Goal: Transaction & Acquisition: Obtain resource

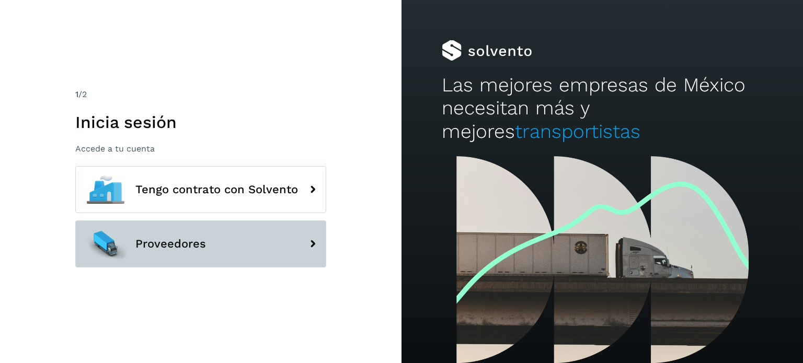
click at [167, 238] on span "Proveedores" at bounding box center [170, 244] width 71 height 13
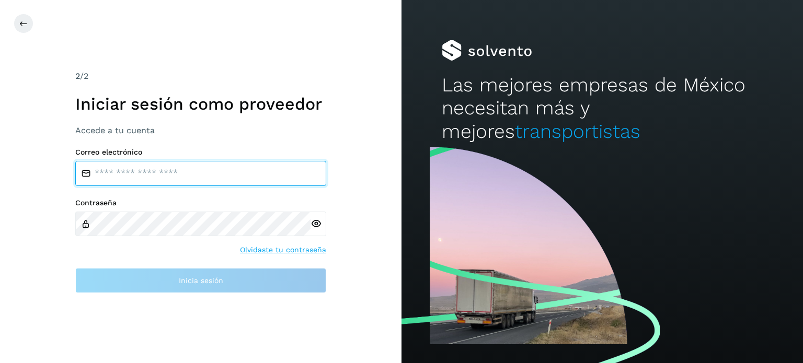
type input "**********"
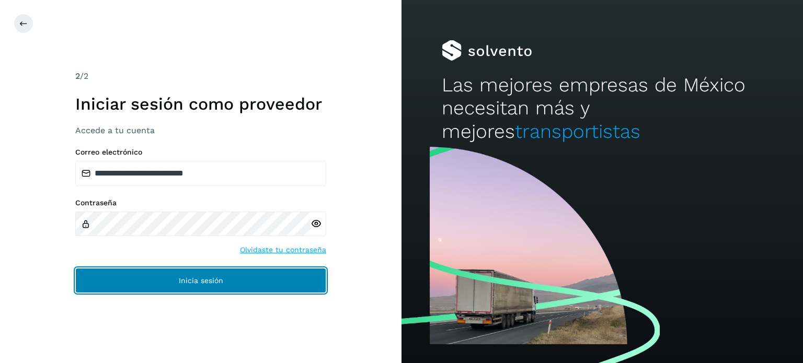
click at [117, 271] on button "Inicia sesión" at bounding box center [200, 280] width 251 height 25
click at [115, 285] on button "Inicia sesión" at bounding box center [200, 280] width 251 height 25
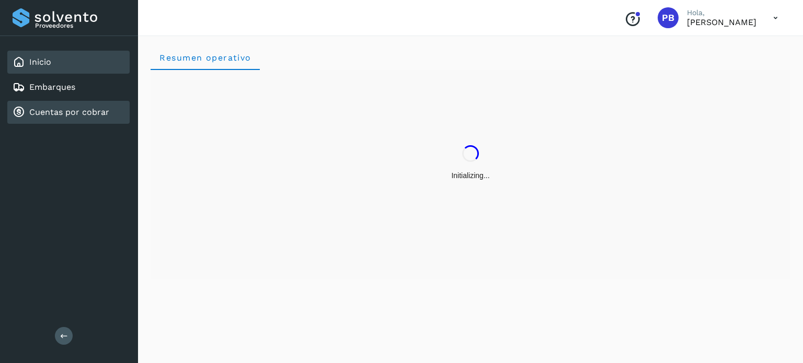
click at [106, 108] on link "Cuentas por cobrar" at bounding box center [69, 112] width 80 height 10
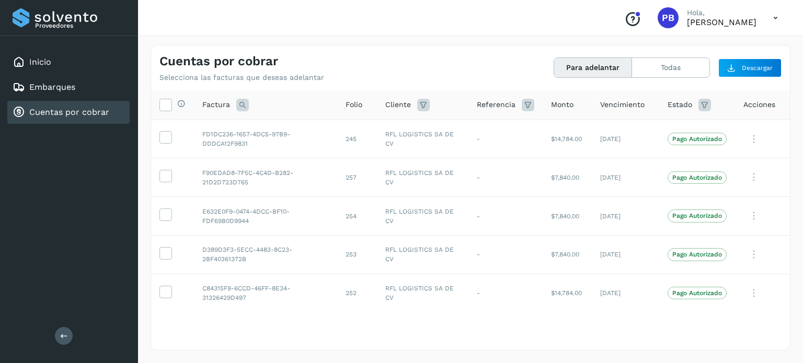
click at [612, 66] on button "Para adelantar" at bounding box center [593, 67] width 78 height 19
click at [594, 67] on button "Para adelantar" at bounding box center [593, 67] width 78 height 19
click at [671, 66] on button "Todas" at bounding box center [670, 67] width 77 height 19
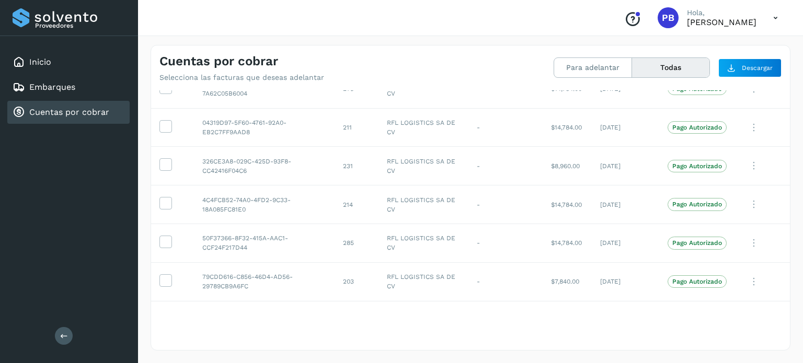
scroll to position [1935, 0]
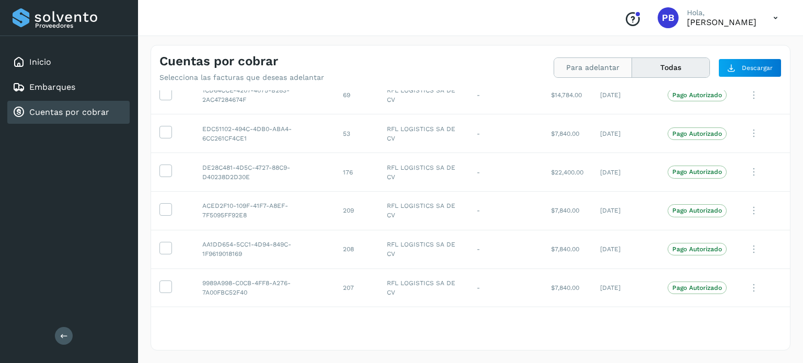
click at [609, 69] on button "Para adelantar" at bounding box center [593, 67] width 78 height 19
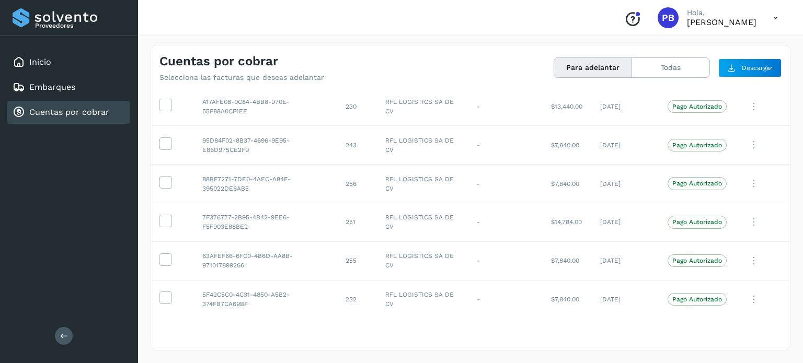
scroll to position [0, 0]
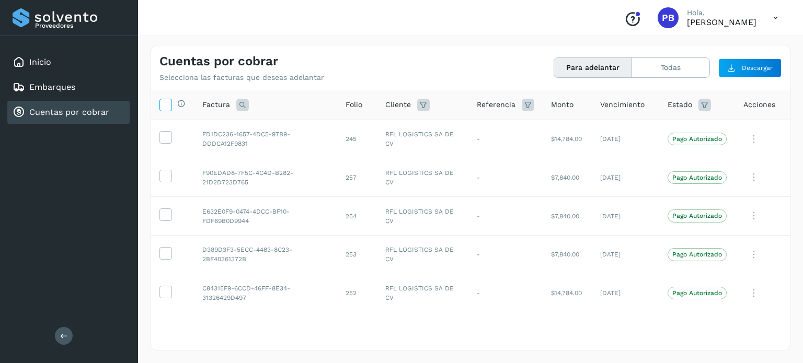
click at [161, 102] on icon at bounding box center [165, 104] width 11 height 11
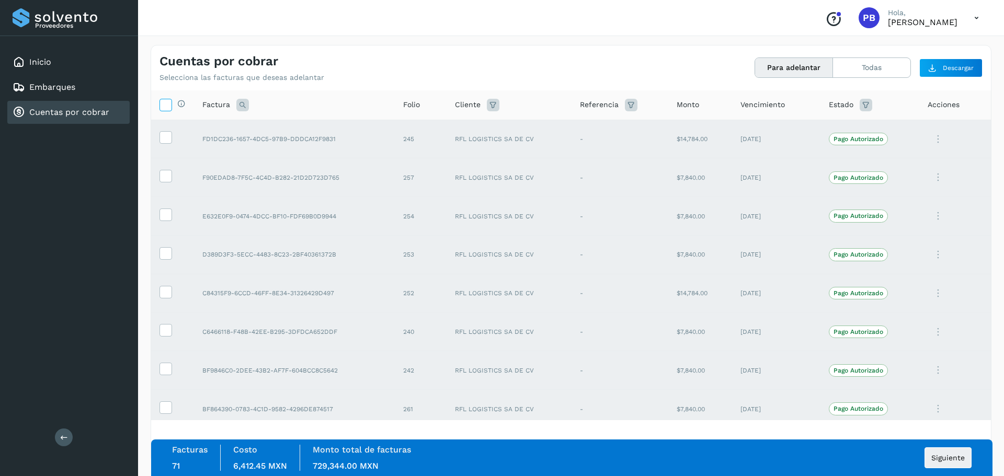
click at [161, 101] on icon at bounding box center [165, 104] width 11 height 11
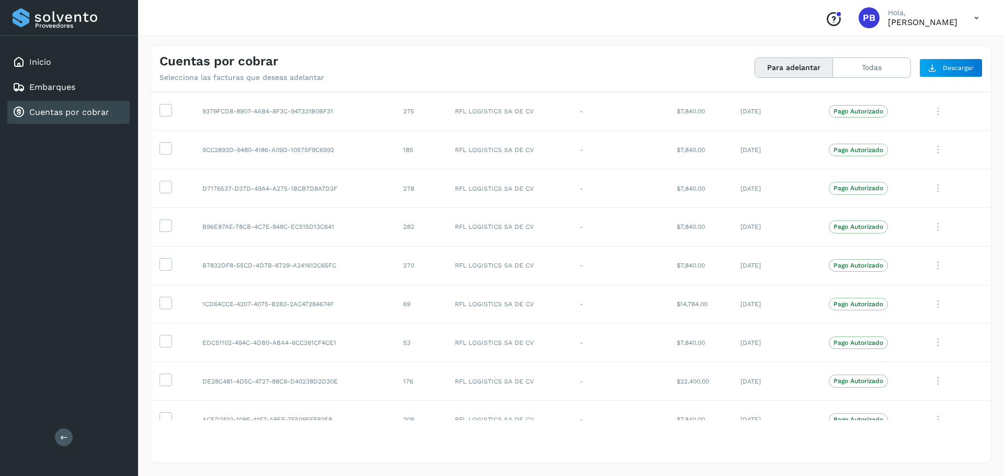
scroll to position [1778, 0]
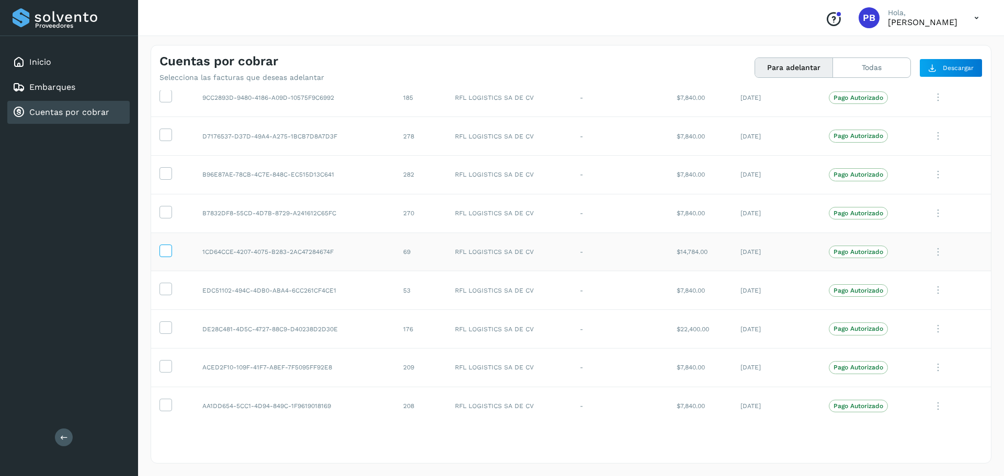
click at [167, 253] on icon at bounding box center [165, 250] width 11 height 11
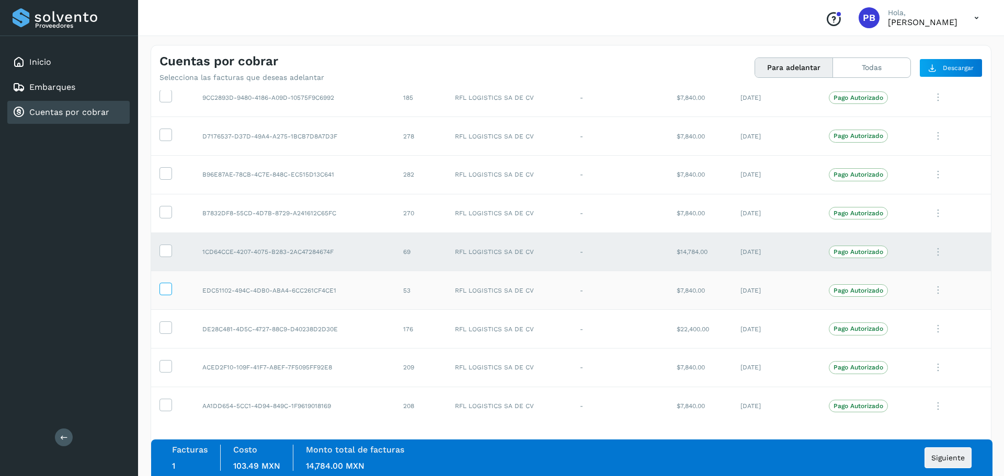
click at [165, 289] on icon at bounding box center [165, 288] width 11 height 11
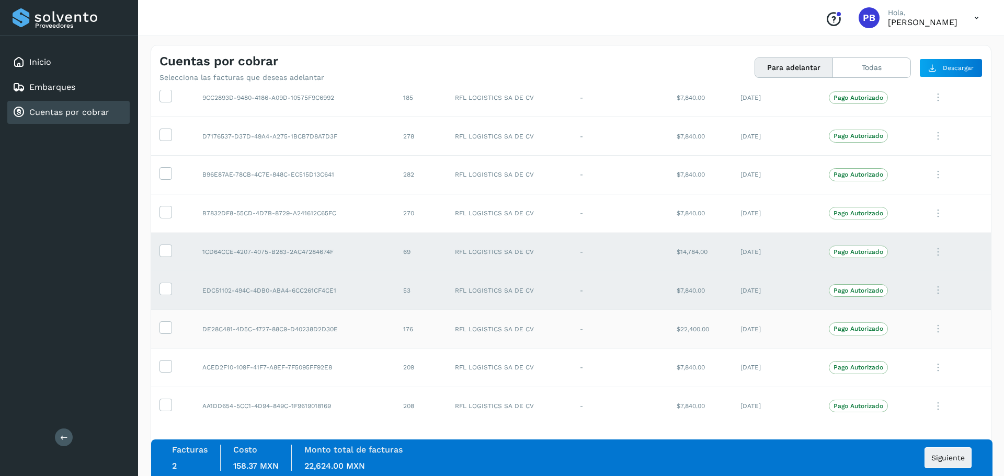
click at [164, 335] on td at bounding box center [172, 329] width 43 height 39
click at [165, 329] on icon at bounding box center [165, 327] width 11 height 11
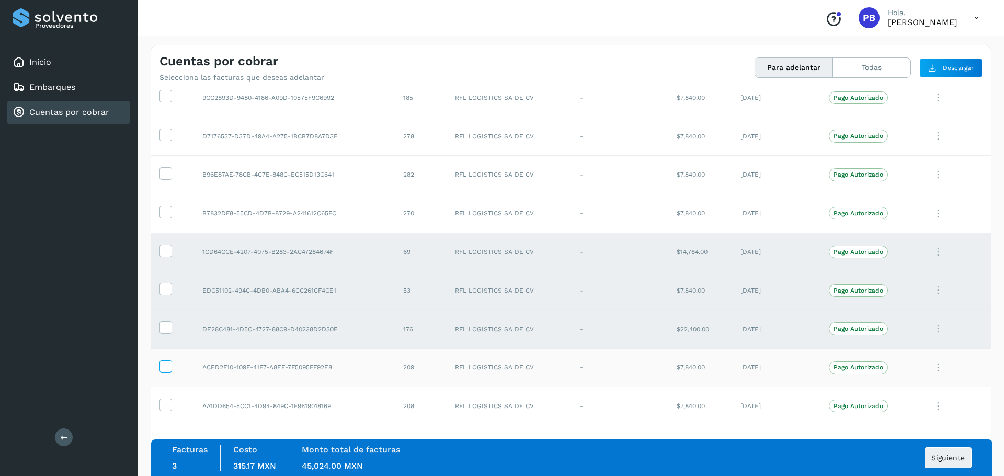
click at [169, 363] on icon at bounding box center [165, 365] width 11 height 11
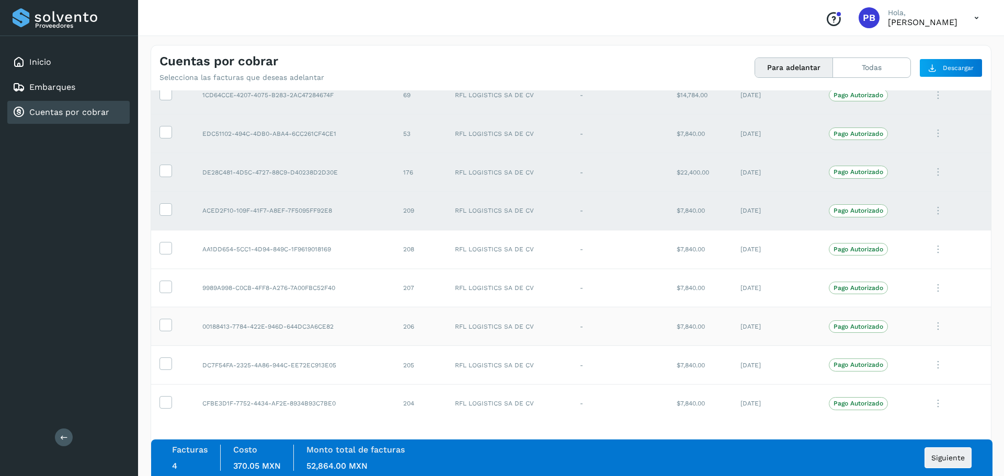
scroll to position [1987, 0]
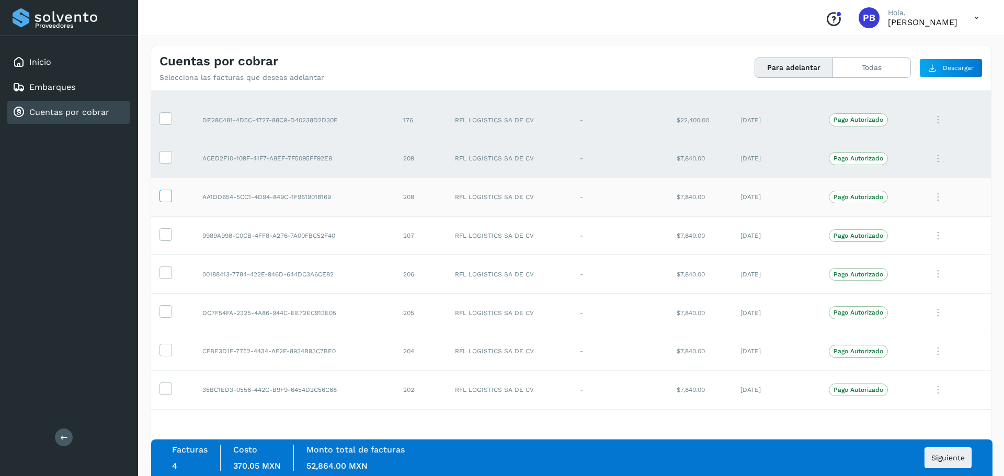
click at [162, 197] on icon at bounding box center [165, 195] width 11 height 11
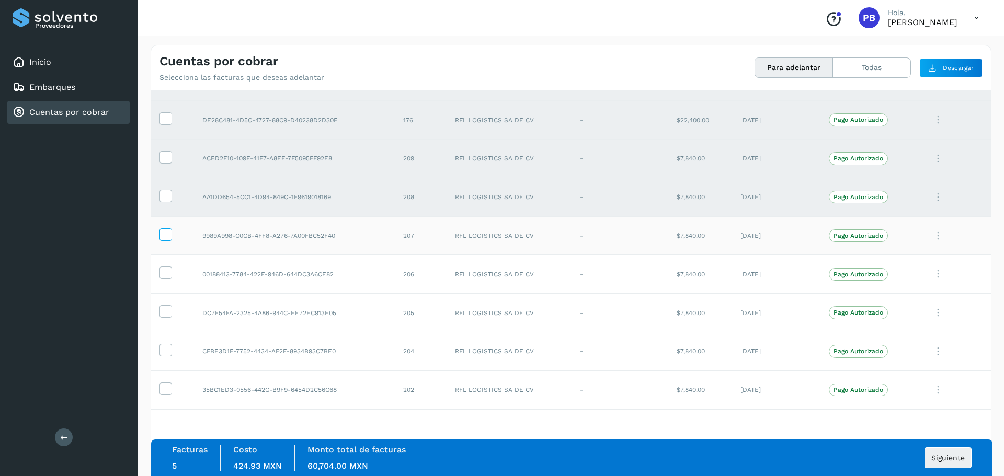
click at [166, 235] on icon at bounding box center [165, 234] width 11 height 11
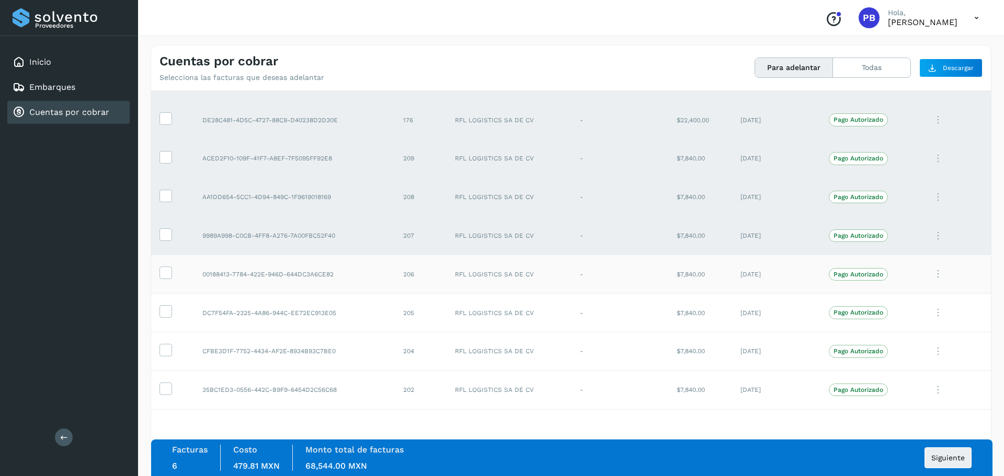
click at [158, 279] on td at bounding box center [172, 274] width 43 height 39
click at [163, 277] on icon at bounding box center [165, 272] width 11 height 11
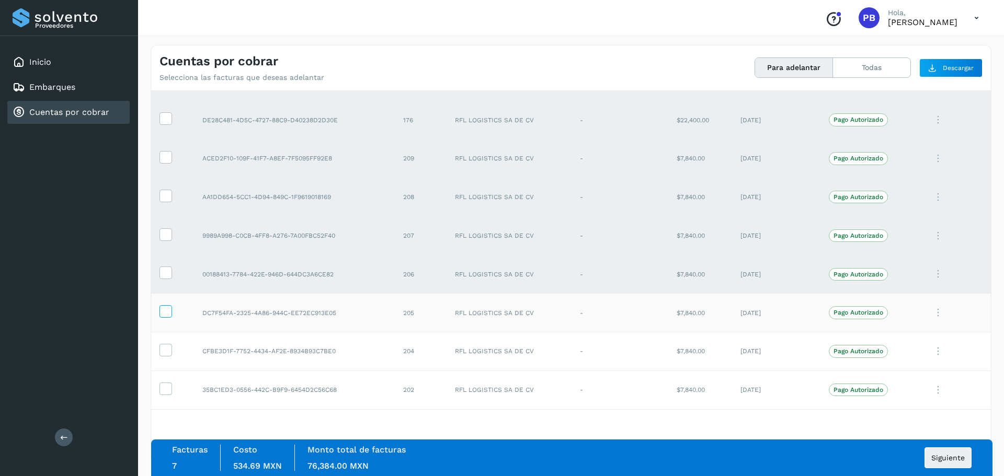
click at [164, 315] on icon at bounding box center [165, 310] width 11 height 11
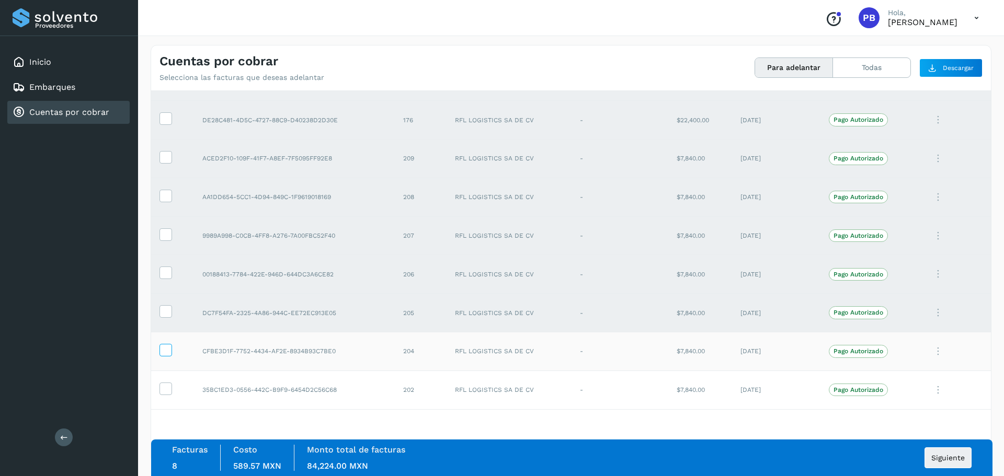
click at [161, 354] on icon at bounding box center [165, 349] width 11 height 11
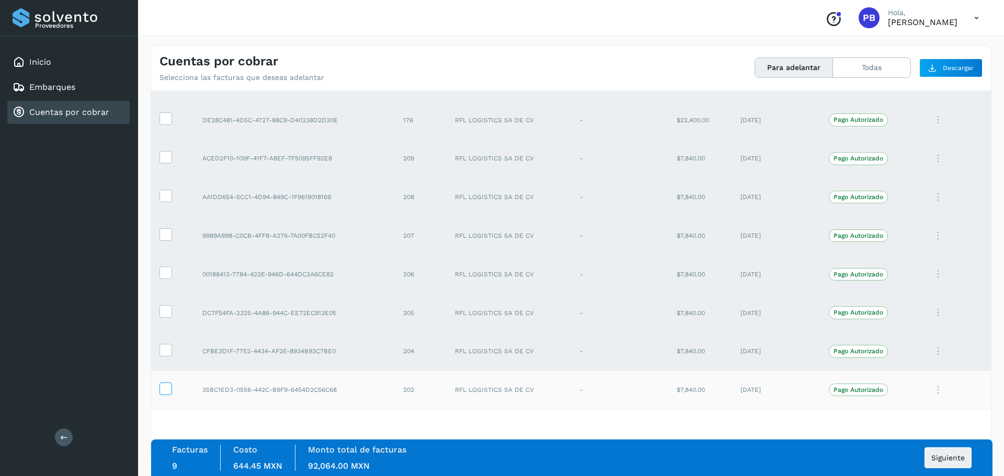
click at [164, 363] on label at bounding box center [165, 389] width 13 height 13
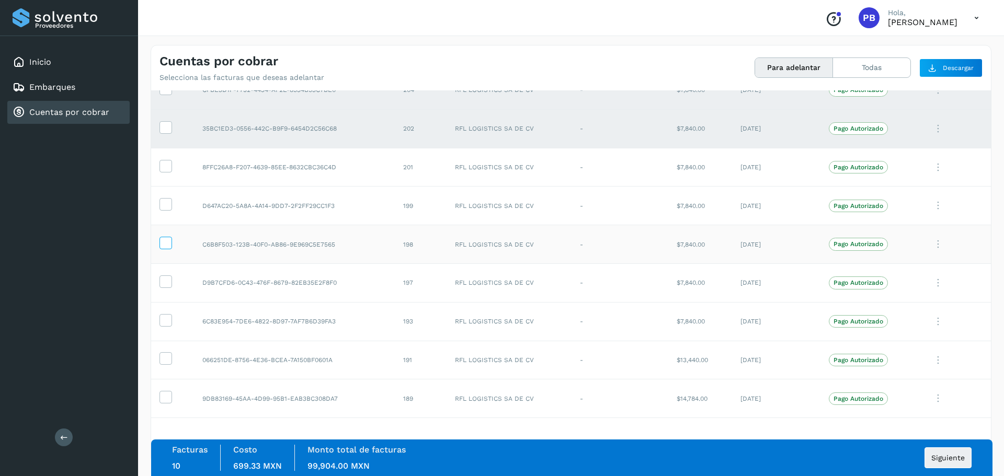
scroll to position [2196, 0]
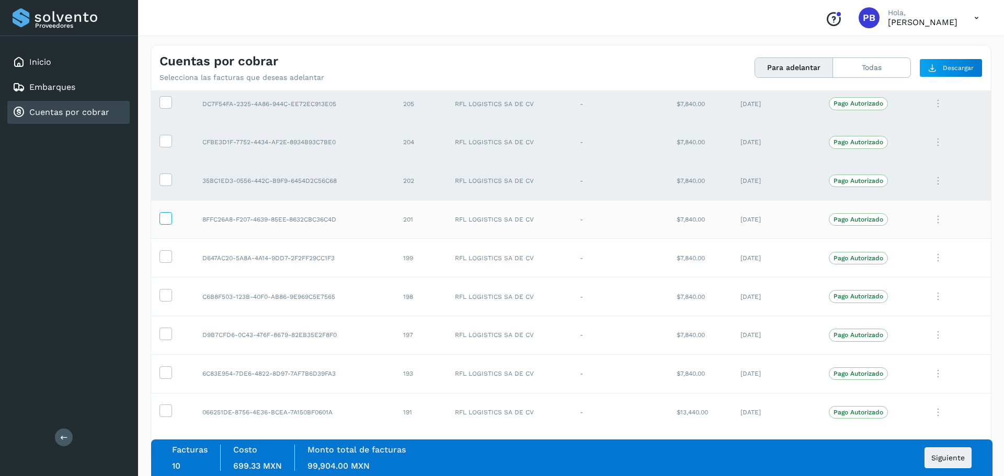
click at [162, 216] on icon at bounding box center [165, 217] width 11 height 11
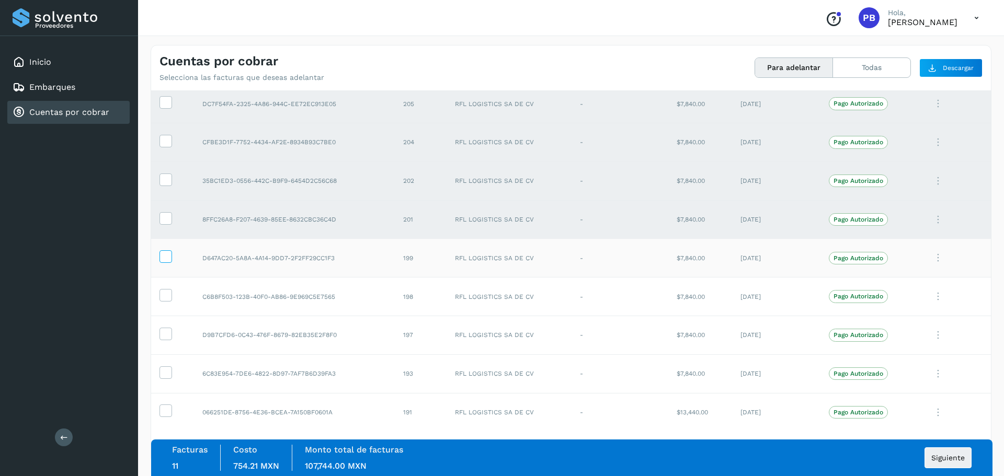
click at [165, 263] on label at bounding box center [165, 256] width 13 height 13
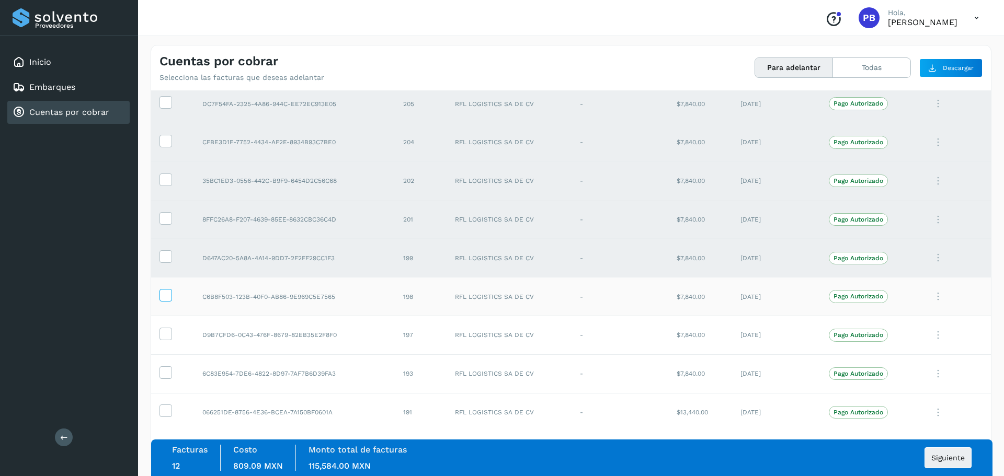
click at [166, 289] on icon at bounding box center [165, 294] width 11 height 11
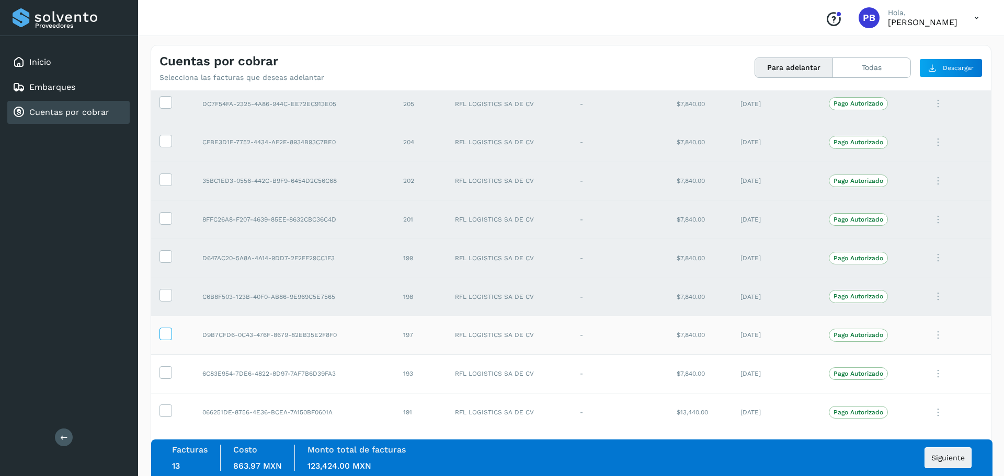
click at [164, 335] on icon at bounding box center [165, 333] width 11 height 11
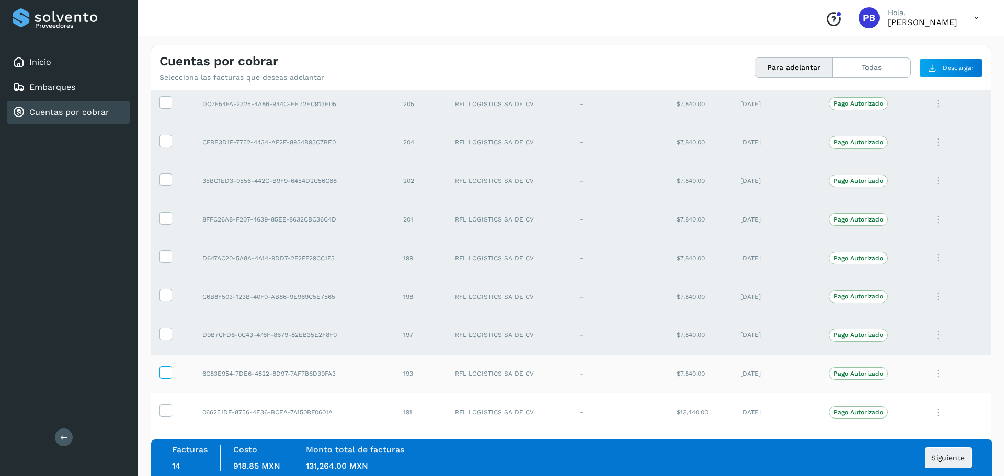
click at [168, 363] on icon at bounding box center [165, 372] width 11 height 11
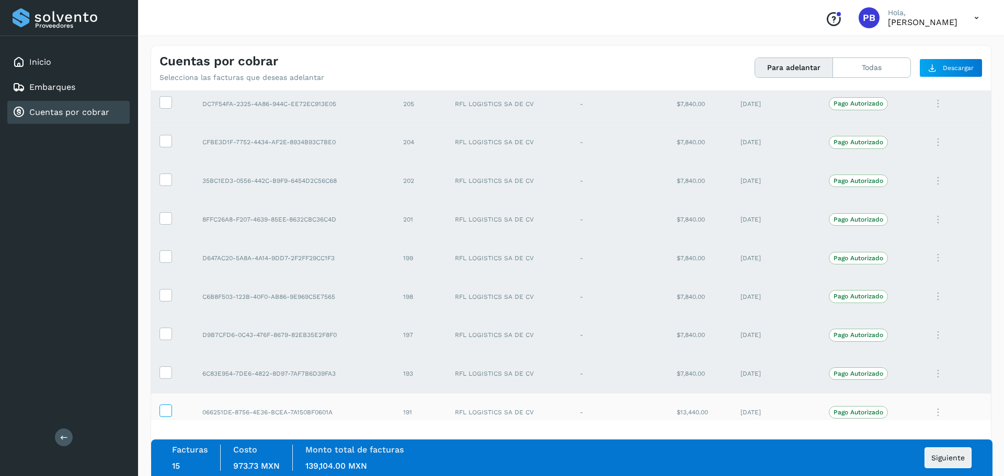
click at [168, 363] on icon at bounding box center [165, 410] width 11 height 11
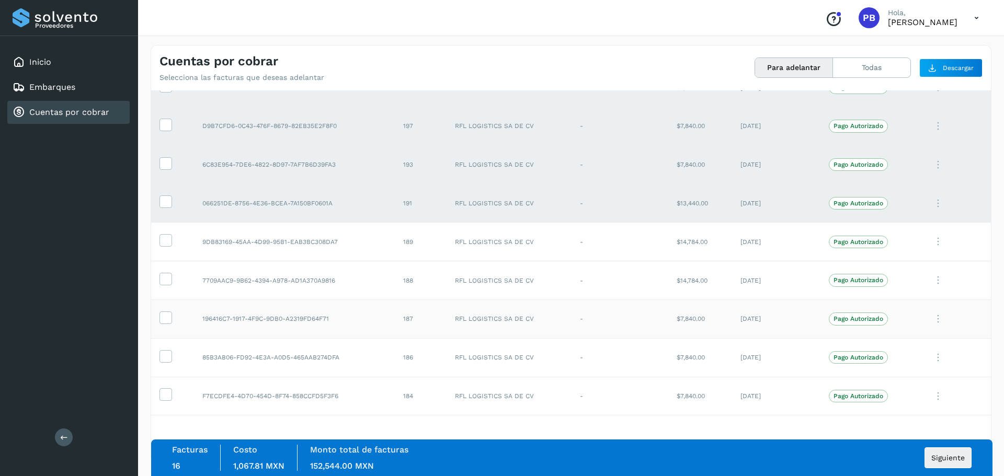
scroll to position [2440, 0]
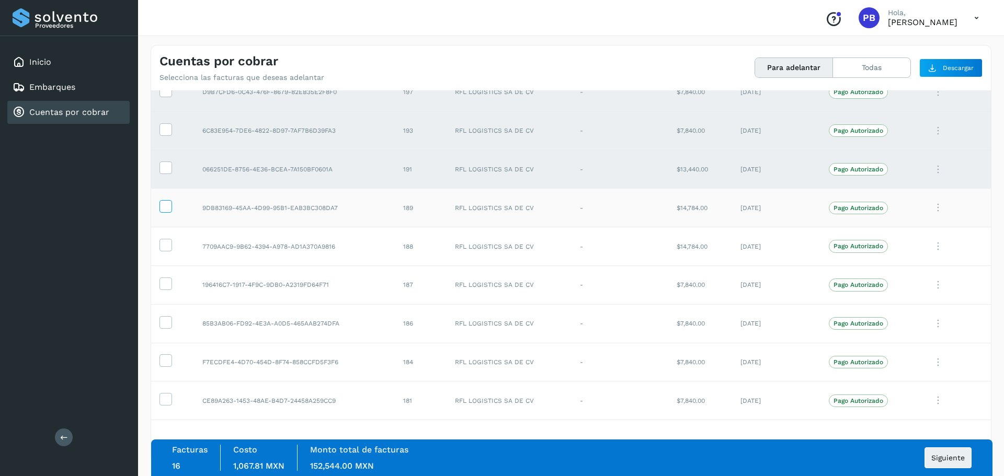
click at [167, 211] on icon at bounding box center [165, 205] width 11 height 11
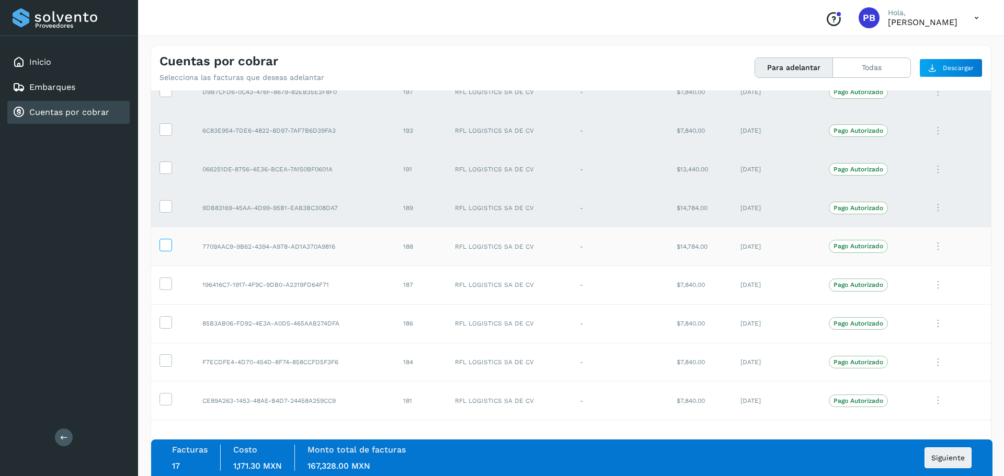
click at [165, 248] on icon at bounding box center [165, 244] width 11 height 11
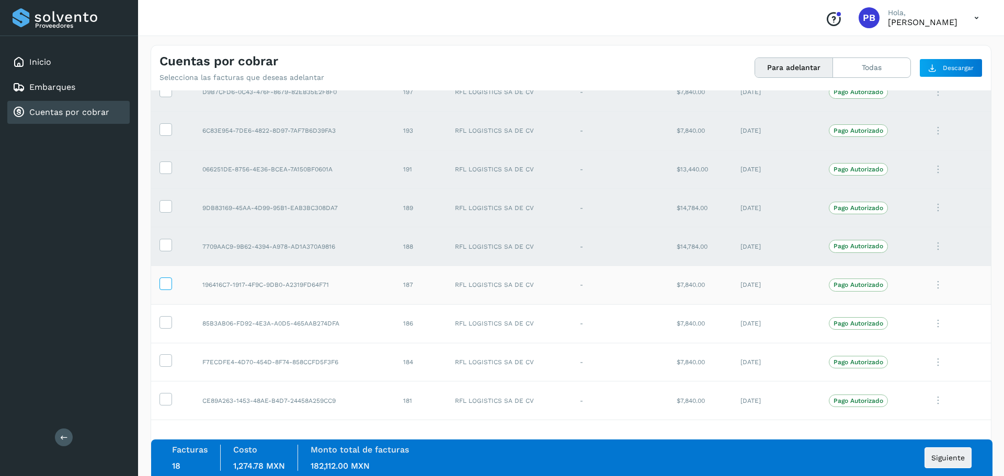
click at [167, 287] on icon at bounding box center [165, 283] width 11 height 11
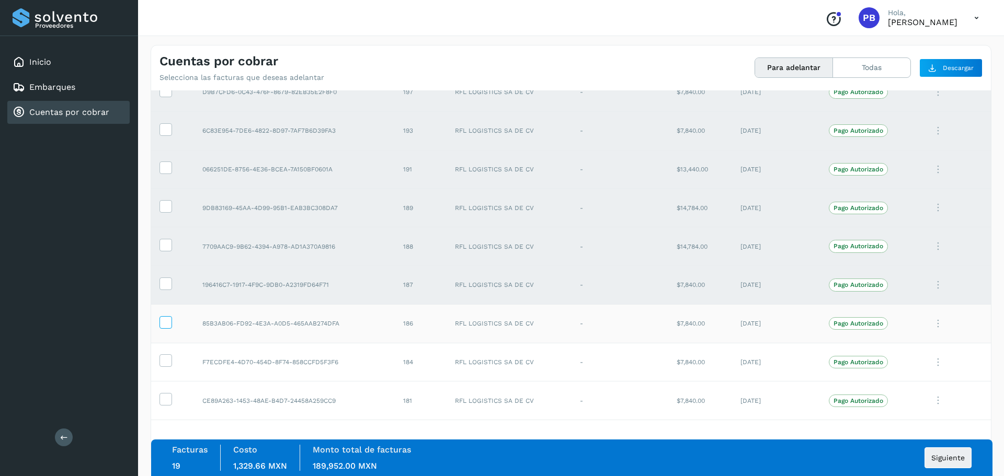
click at [164, 326] on icon at bounding box center [165, 321] width 11 height 11
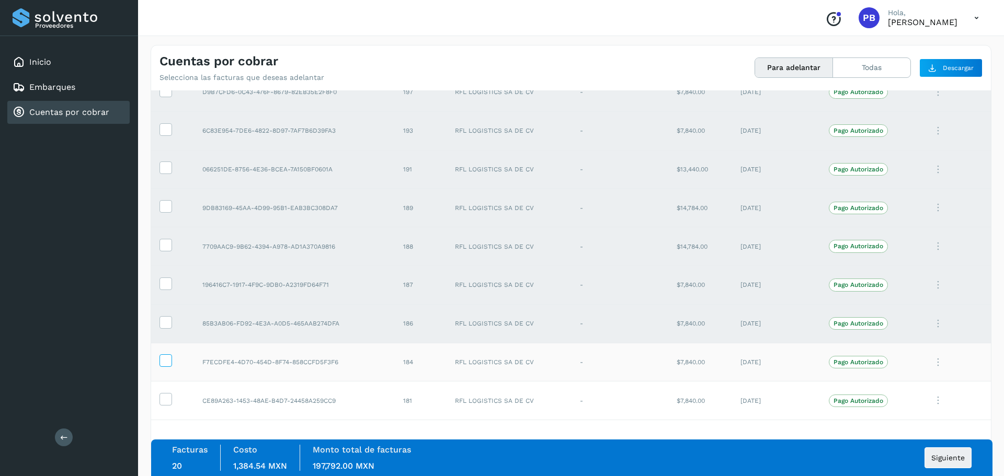
click at [170, 360] on icon at bounding box center [165, 360] width 11 height 11
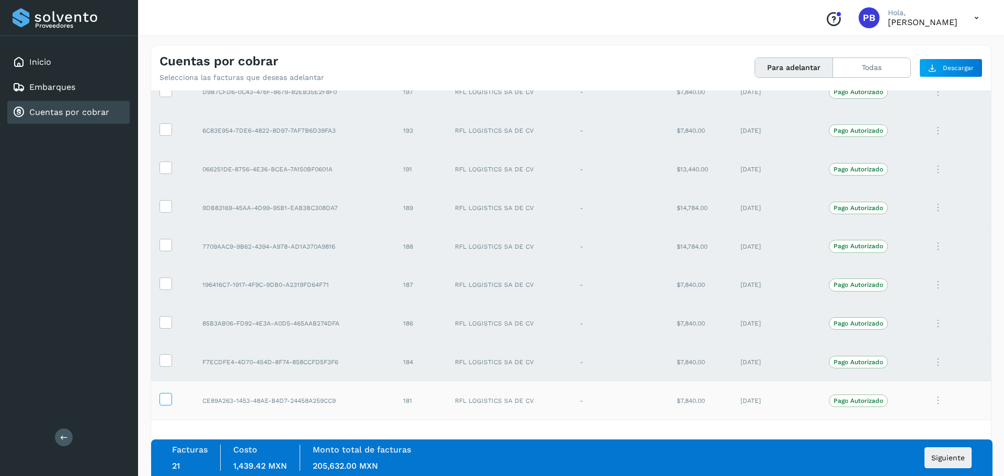
click at [166, 363] on icon at bounding box center [165, 398] width 11 height 11
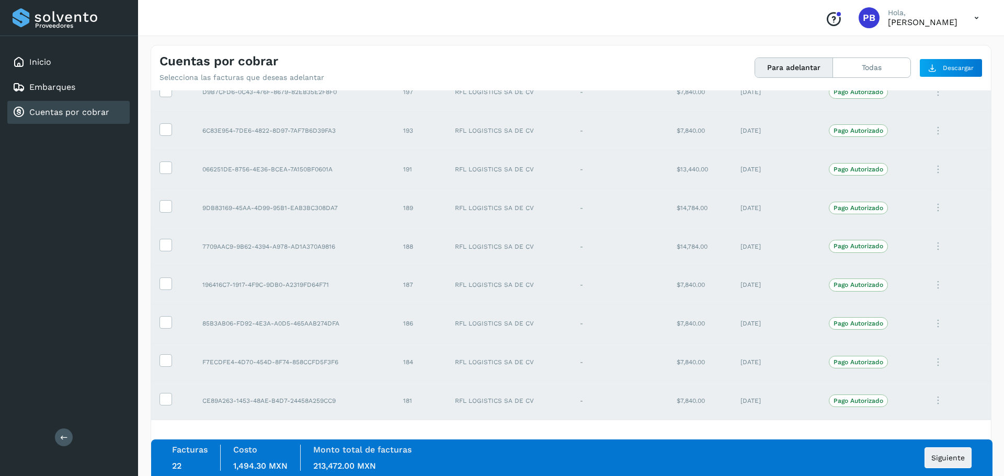
click at [326, 363] on td "CE89A263-1453-48AE-B4D7-24458A259CC9" at bounding box center [294, 401] width 201 height 39
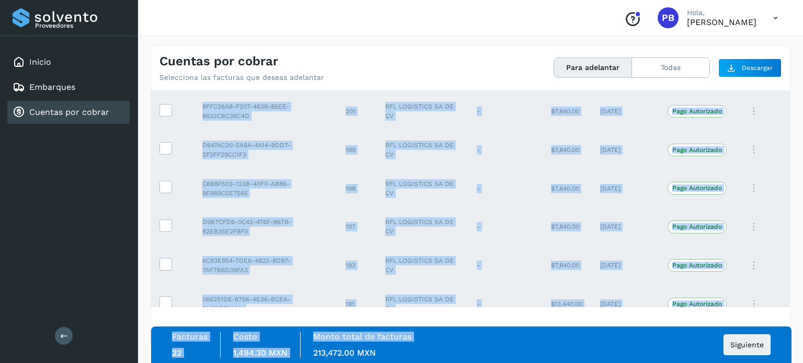
scroll to position [2545, 0]
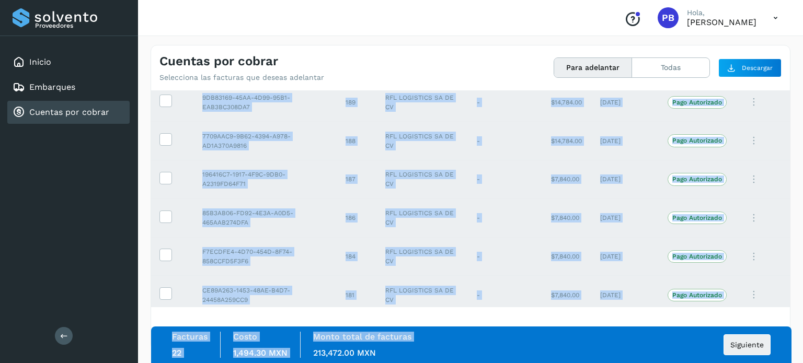
drag, startPoint x: 201, startPoint y: 197, endPoint x: 314, endPoint y: 360, distance: 198.0
click at [314, 349] on div "Selecciona todas las facturas disponibles para adelanto Factura Folio Cliente R…" at bounding box center [470, 219] width 639 height 259
copy div "1CD64CCE-4207-4075-B283-2AC47284674F 69 RFL LOGISTICS SA DE CV - $14,784.00 [DA…"
click at [337, 246] on td "184" at bounding box center [357, 256] width 40 height 39
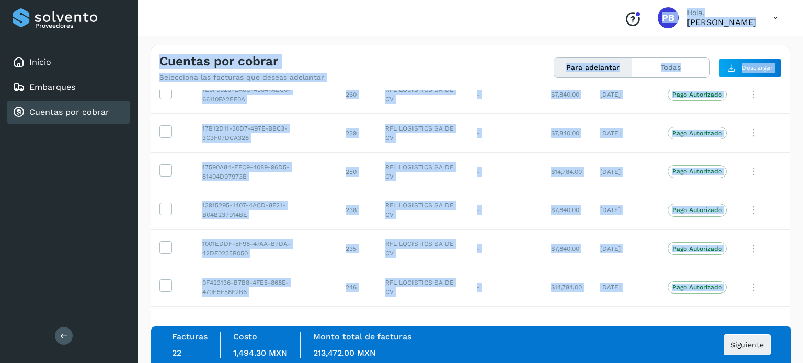
scroll to position [0, 0]
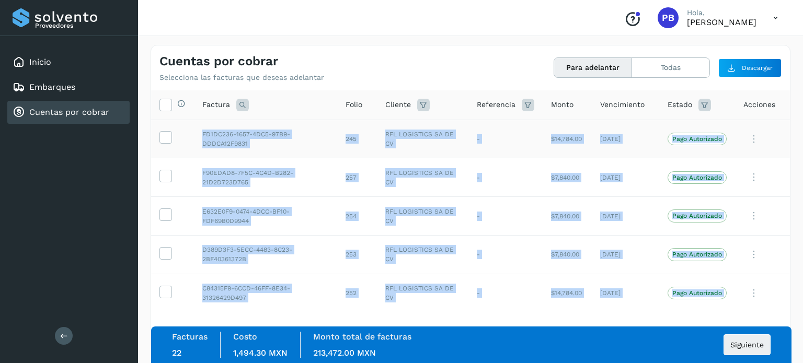
drag, startPoint x: 747, startPoint y: 294, endPoint x: 200, endPoint y: 127, distance: 572.0
copy tbody "FD1DC236-1657-4DC5-97B9-DDDCA12F9831 245 RFL LOGISTICS SA DE CV - $14,784.00 [D…"
click at [429, 195] on td "RFL LOGISTICS SA DE CV" at bounding box center [423, 177] width 92 height 39
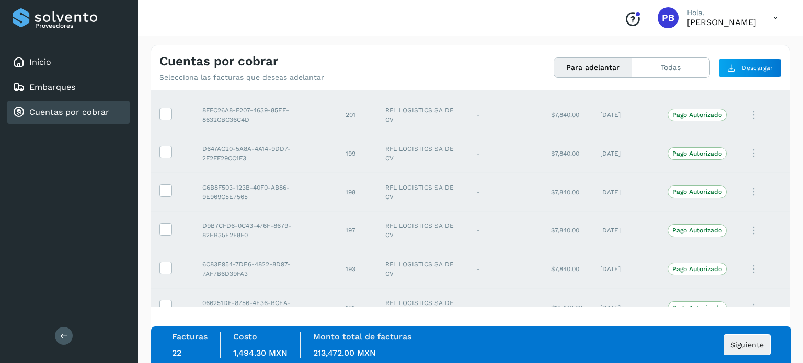
scroll to position [2545, 0]
